Goal: Navigation & Orientation: Find specific page/section

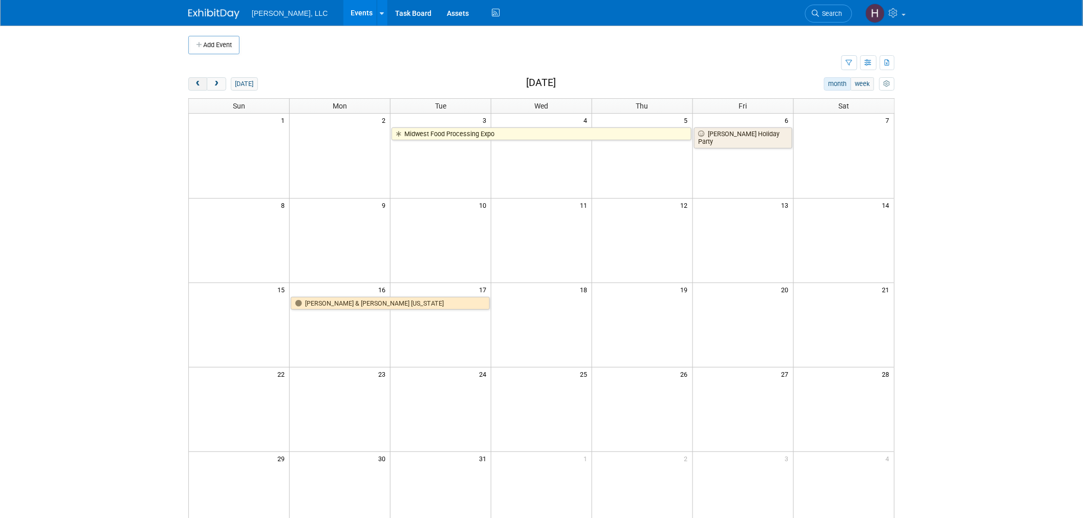
drag, startPoint x: 195, startPoint y: 81, endPoint x: 196, endPoint y: 87, distance: 6.7
click at [196, 87] on span "prev" at bounding box center [198, 84] width 8 height 7
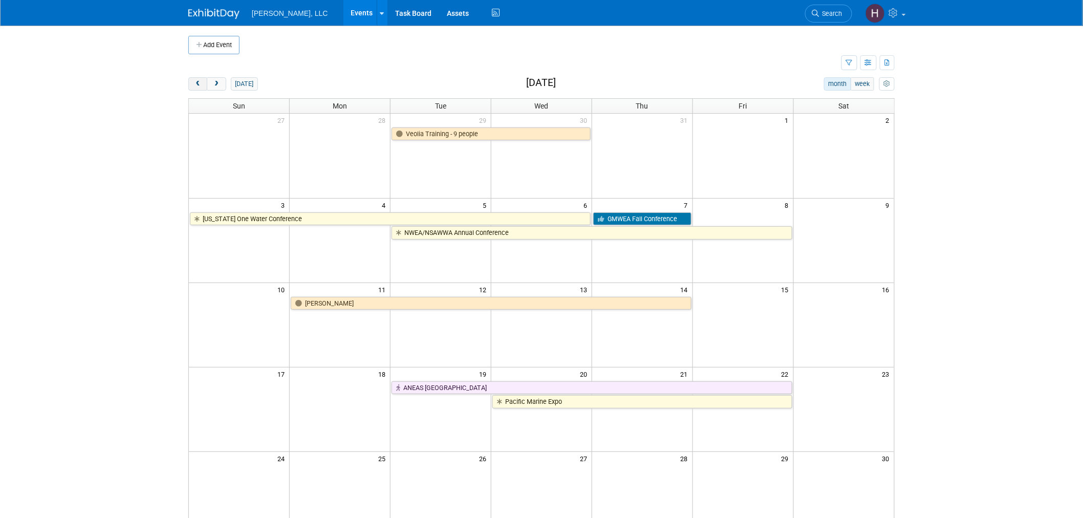
click at [196, 85] on span "prev" at bounding box center [198, 84] width 8 height 7
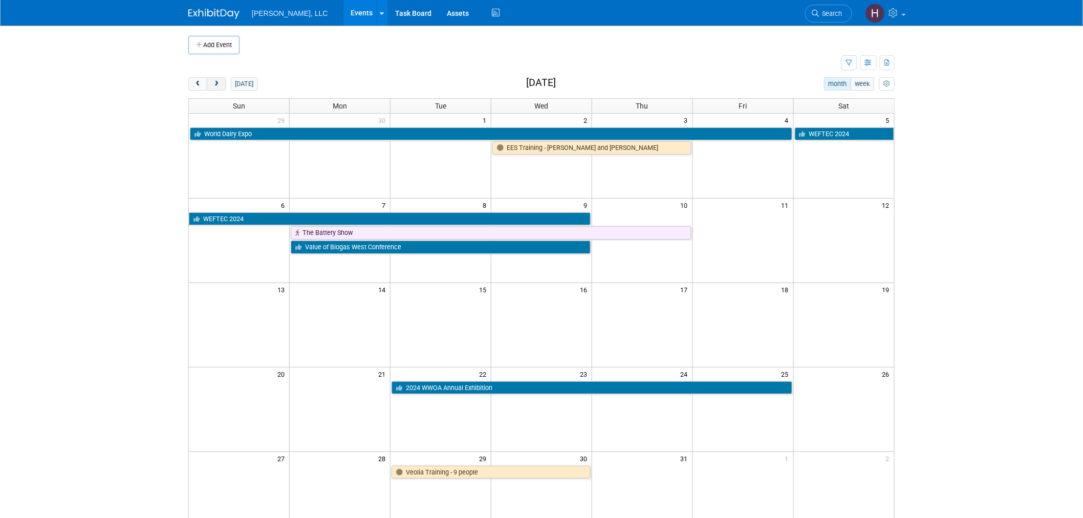
click at [215, 82] on span "next" at bounding box center [216, 84] width 8 height 7
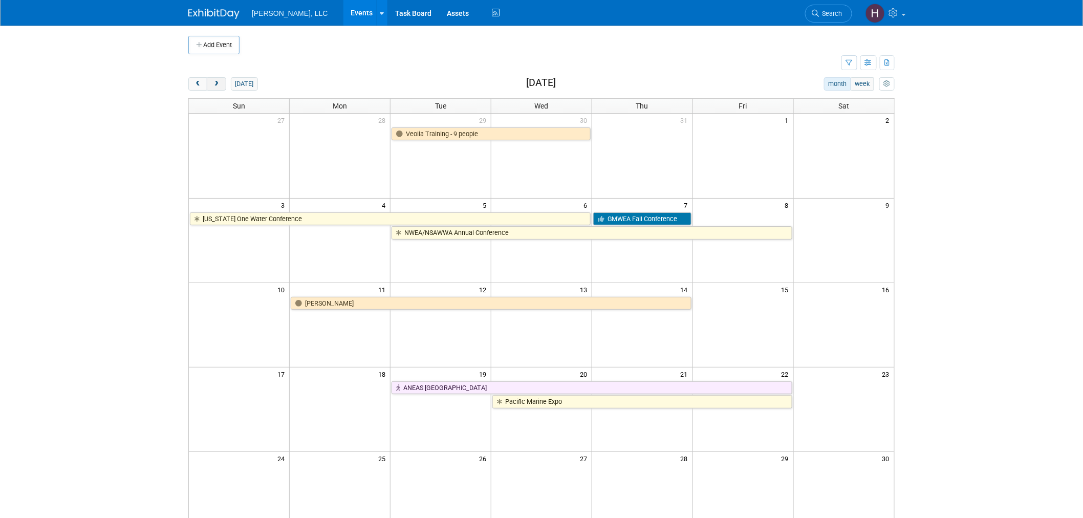
click at [215, 82] on span "next" at bounding box center [216, 84] width 8 height 7
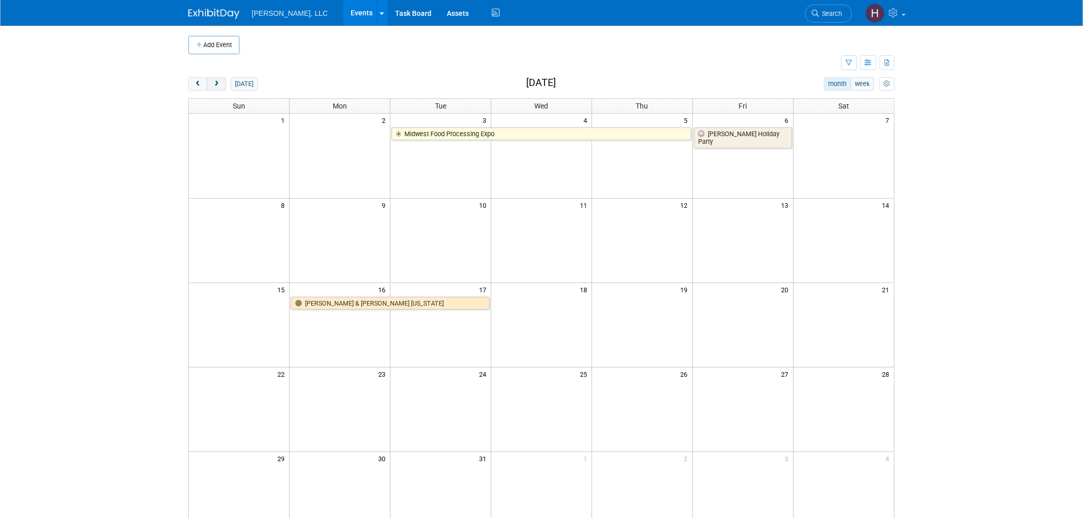
click at [215, 82] on span "next" at bounding box center [216, 84] width 8 height 7
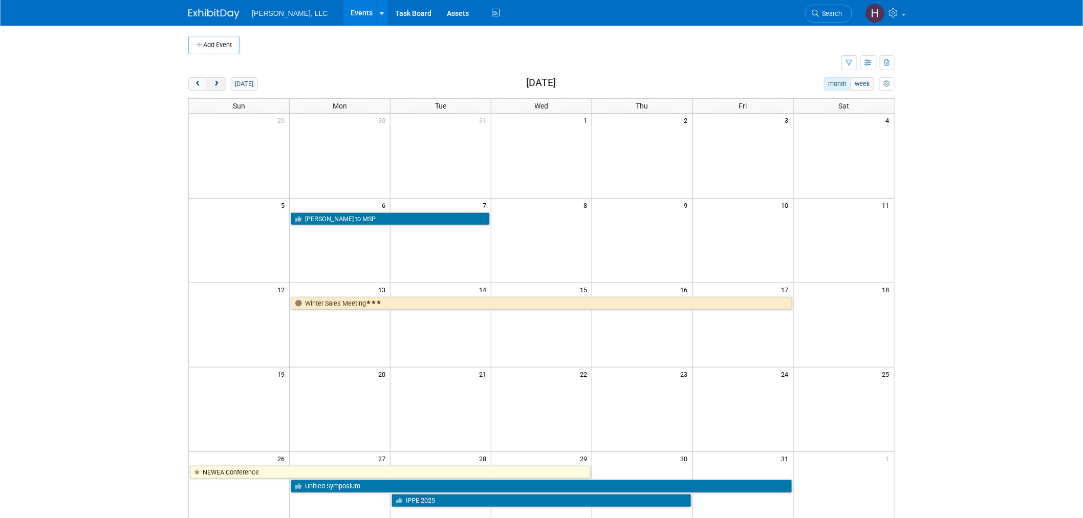
click at [215, 82] on span "next" at bounding box center [216, 84] width 8 height 7
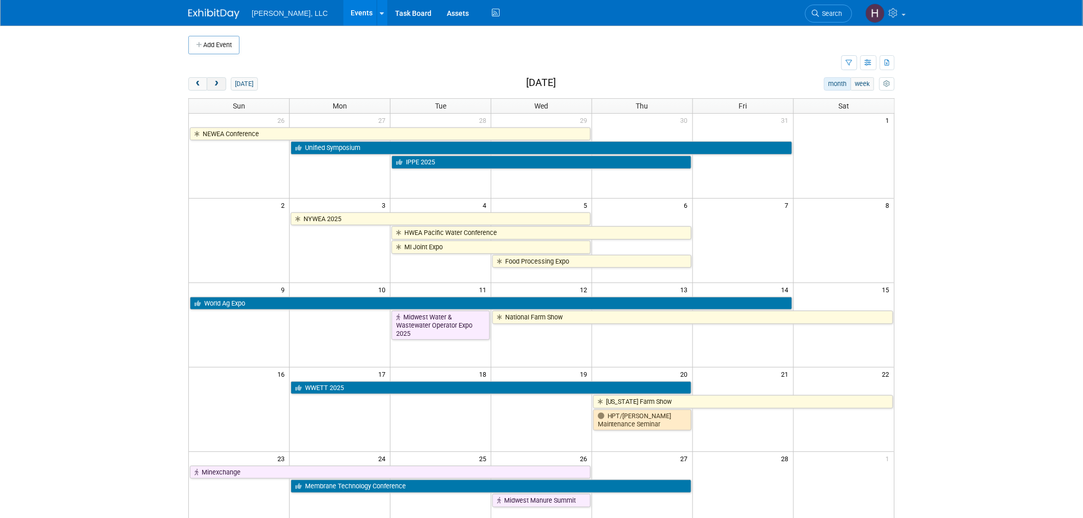
click at [214, 81] on span "next" at bounding box center [216, 84] width 8 height 7
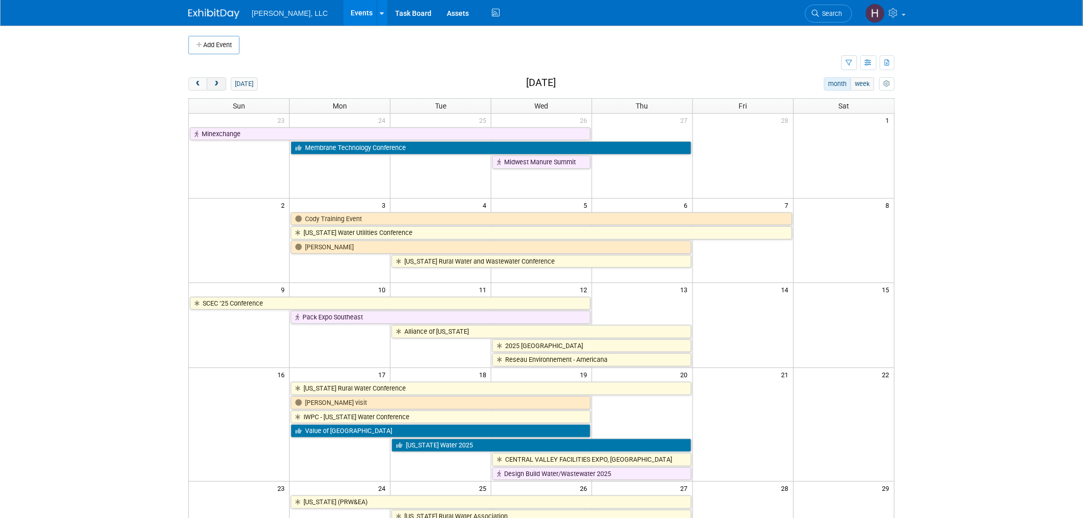
click at [216, 85] on span "next" at bounding box center [216, 84] width 8 height 7
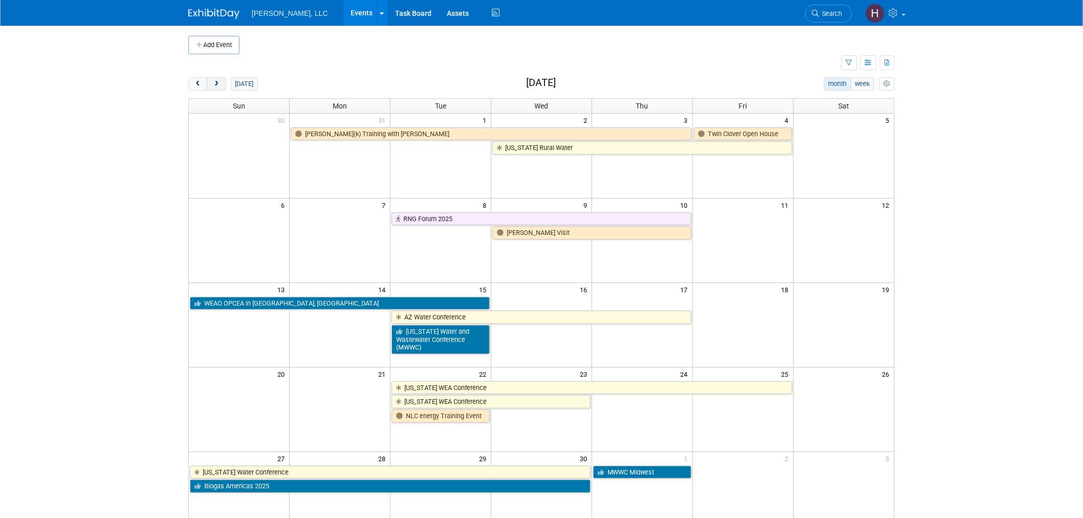
click at [216, 85] on span "next" at bounding box center [216, 84] width 8 height 7
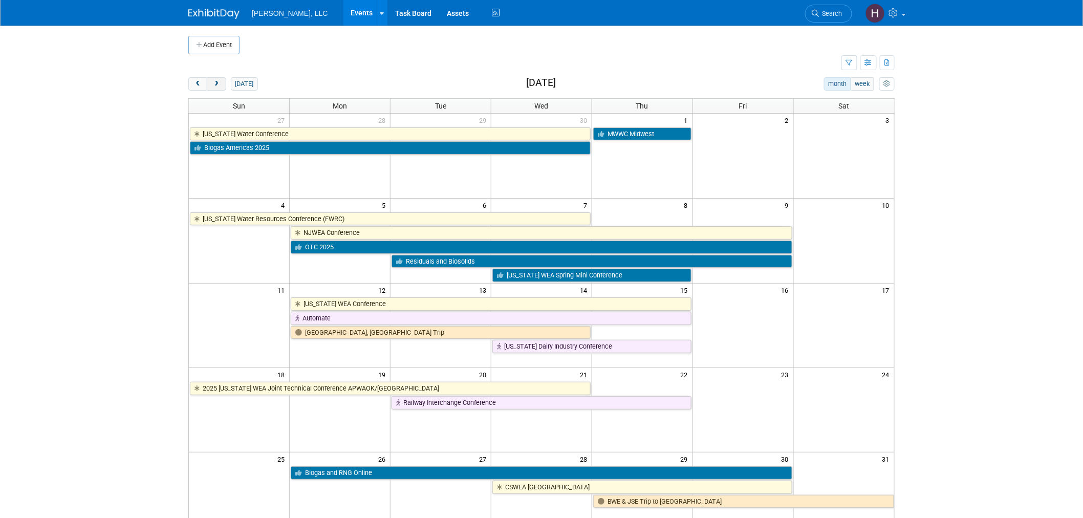
click at [216, 85] on span "next" at bounding box center [216, 84] width 8 height 7
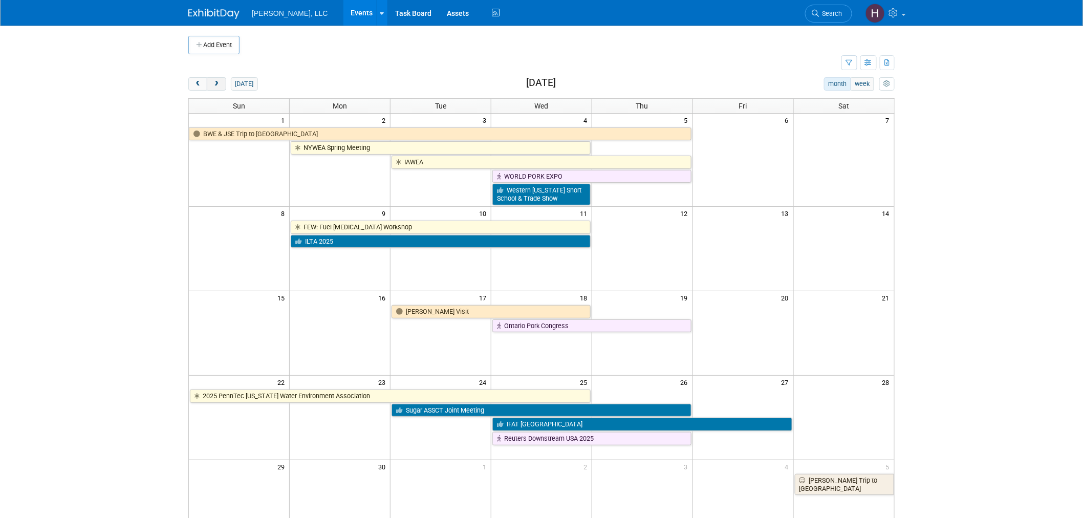
click at [216, 85] on span "next" at bounding box center [216, 84] width 8 height 7
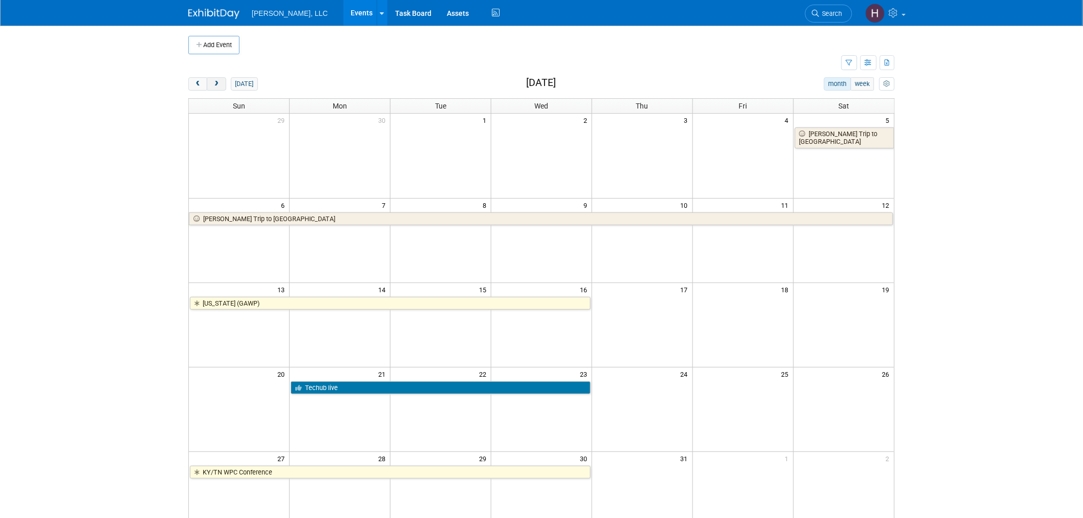
click at [216, 85] on span "next" at bounding box center [216, 84] width 8 height 7
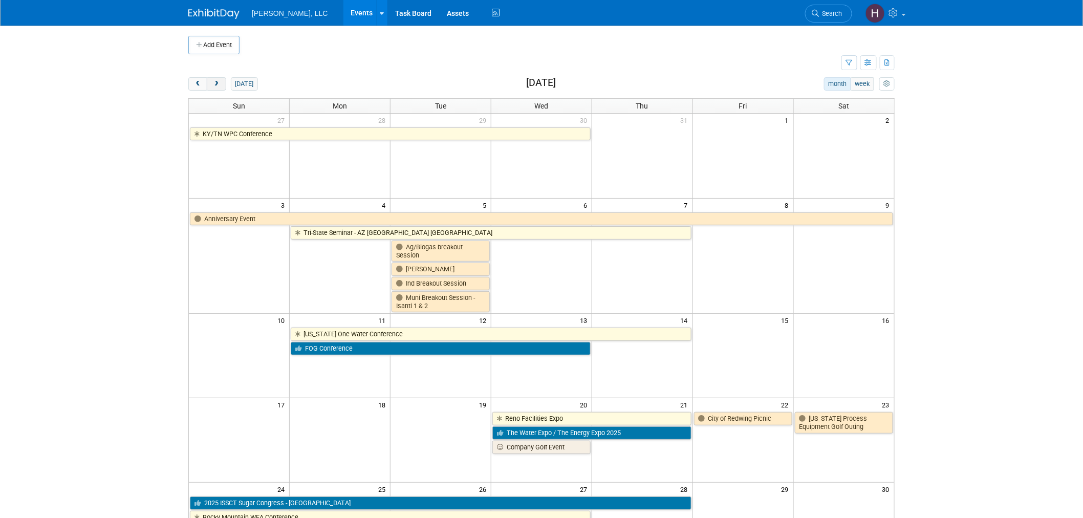
click at [216, 85] on span "next" at bounding box center [216, 84] width 8 height 7
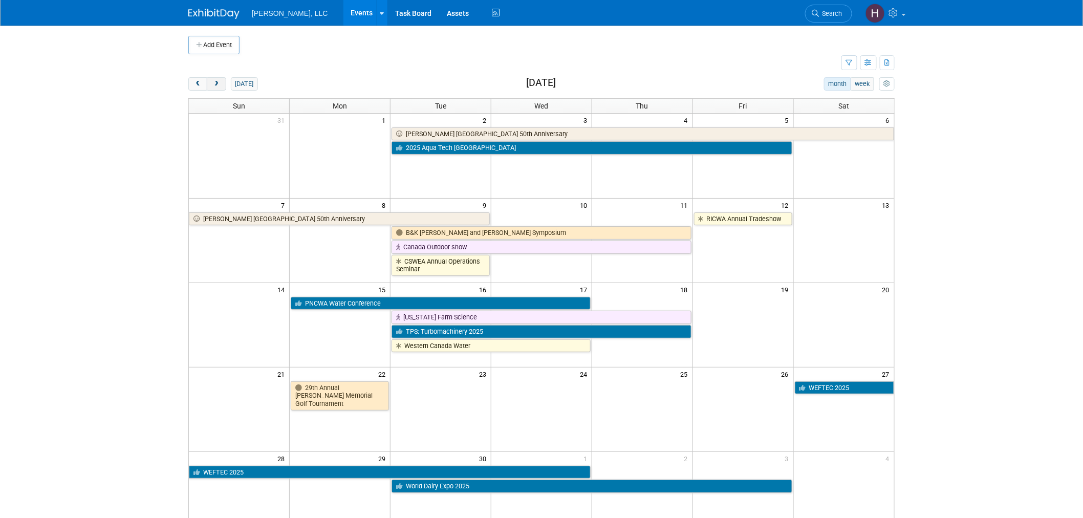
click at [217, 84] on span "next" at bounding box center [216, 84] width 8 height 7
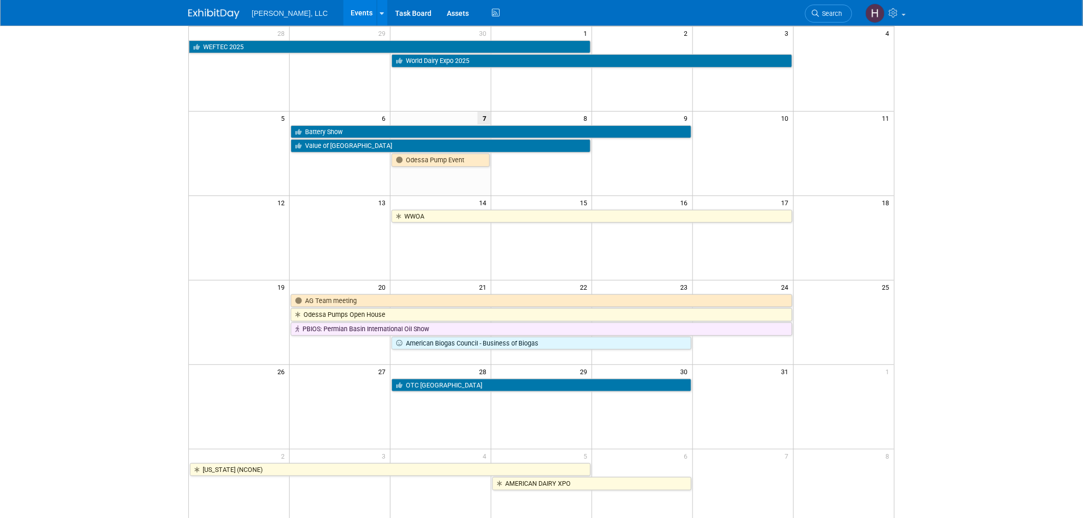
scroll to position [114, 0]
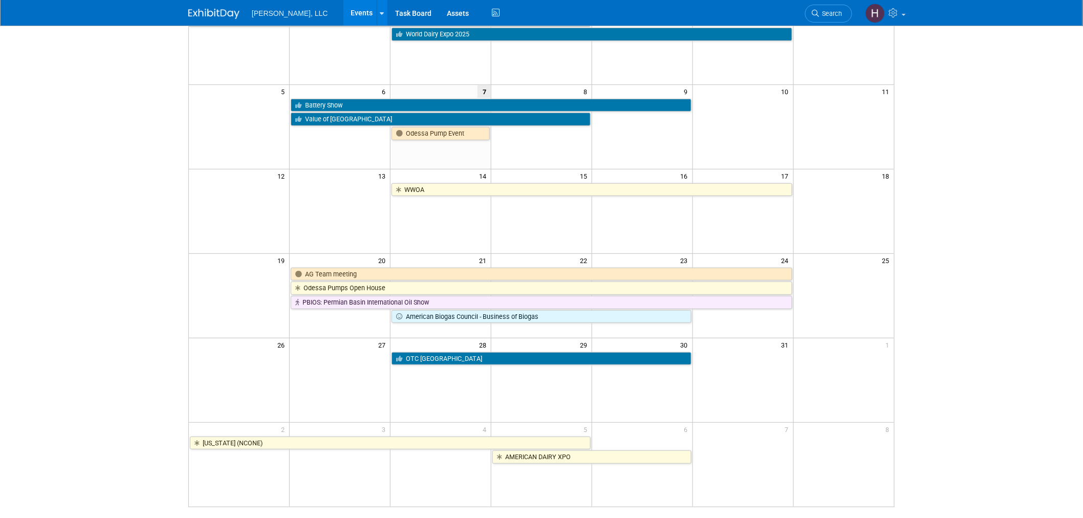
drag, startPoint x: 878, startPoint y: 306, endPoint x: 850, endPoint y: 307, distance: 27.7
click at [855, 321] on td at bounding box center [843, 295] width 101 height 57
